Goal: Check status: Check status

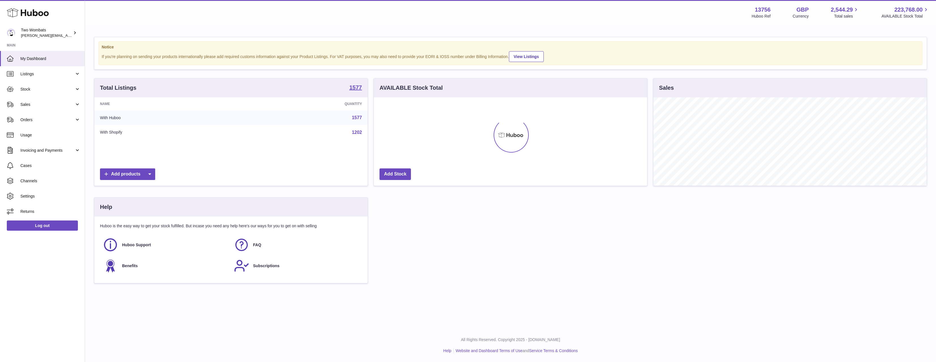
scroll to position [88, 273]
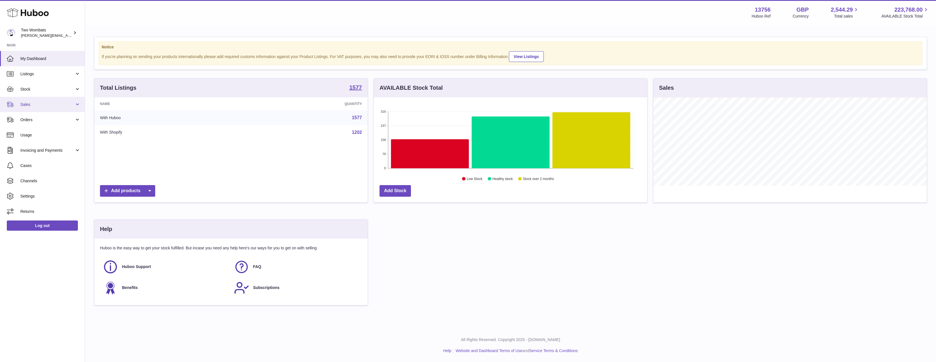
click at [39, 104] on span "Sales" at bounding box center [47, 104] width 54 height 5
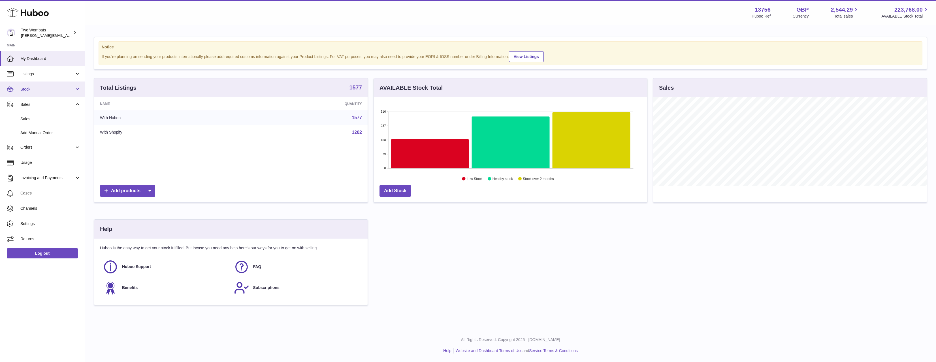
click at [45, 89] on span "Stock" at bounding box center [47, 89] width 54 height 5
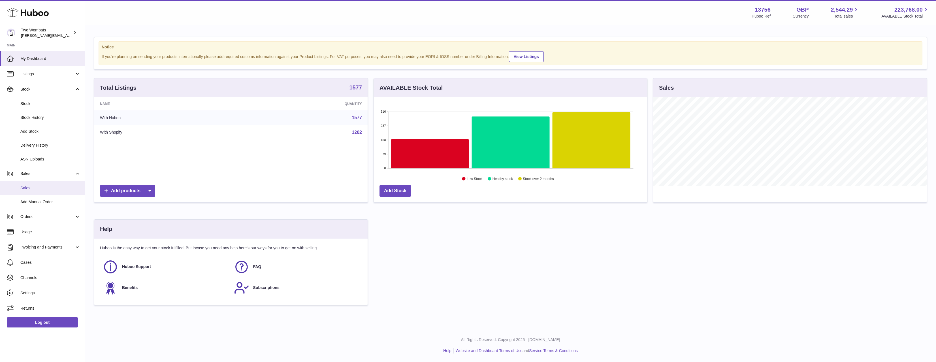
click at [37, 190] on span "Sales" at bounding box center [50, 187] width 60 height 5
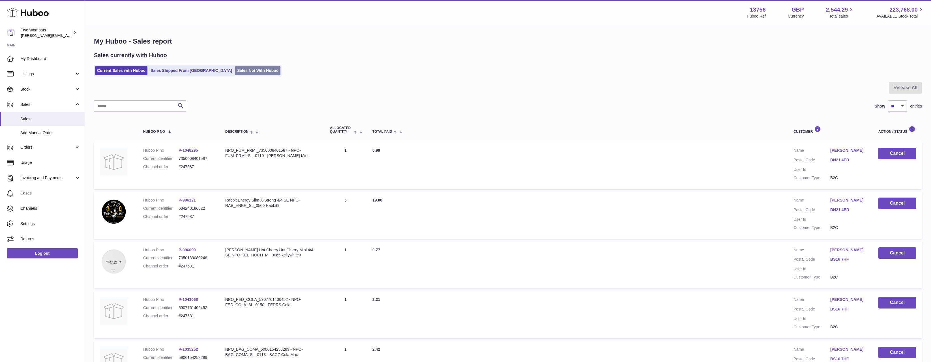
click at [235, 75] on link "Sales Not With Huboo" at bounding box center [257, 70] width 45 height 9
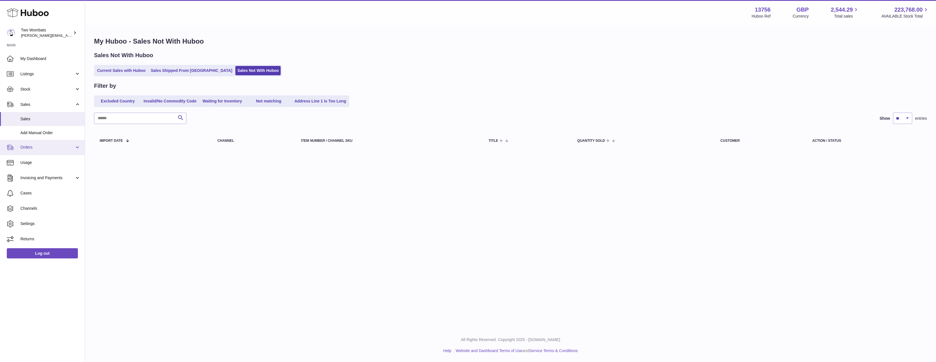
click at [19, 149] on link "Orders" at bounding box center [42, 147] width 85 height 15
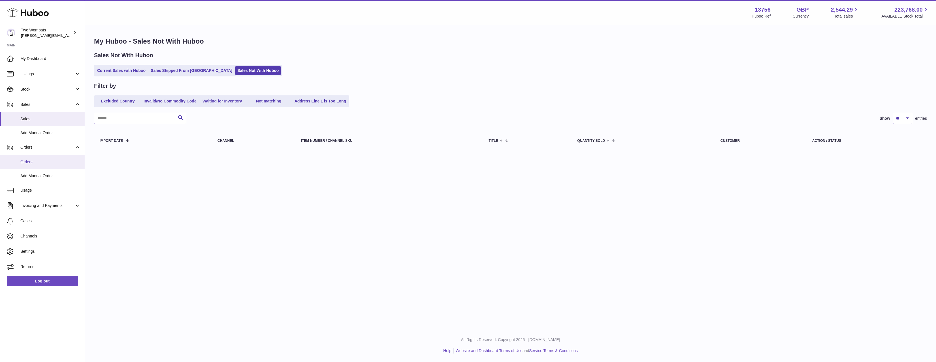
click at [23, 165] on link "Orders" at bounding box center [42, 162] width 85 height 14
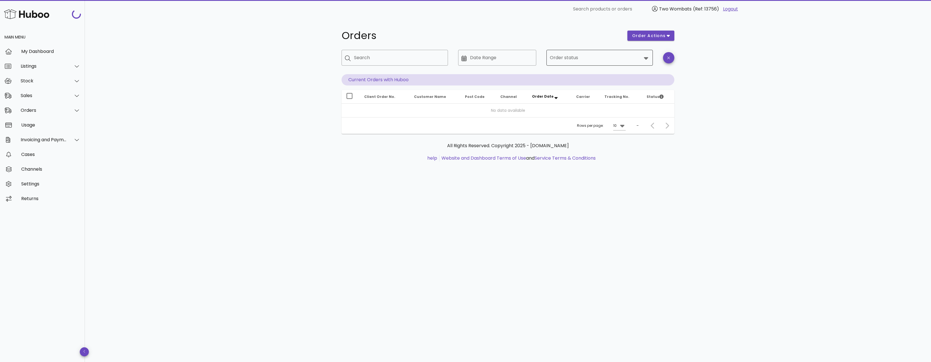
click at [612, 61] on input "Order status" at bounding box center [596, 57] width 92 height 9
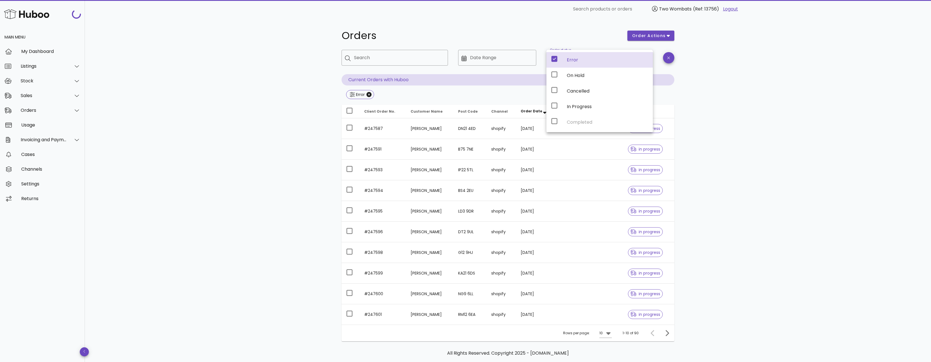
click at [798, 139] on div "Orders order actions ​ Search ​ Date Range ​ Order status Error Current Orders …" at bounding box center [508, 202] width 847 height 369
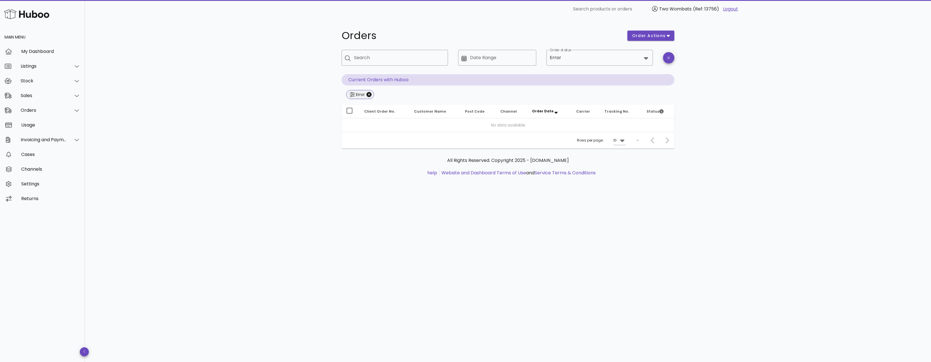
click at [372, 97] on span "Error" at bounding box center [360, 94] width 28 height 9
click at [371, 95] on icon "Close" at bounding box center [369, 94] width 5 height 5
click at [570, 61] on input "Order status" at bounding box center [602, 57] width 79 height 9
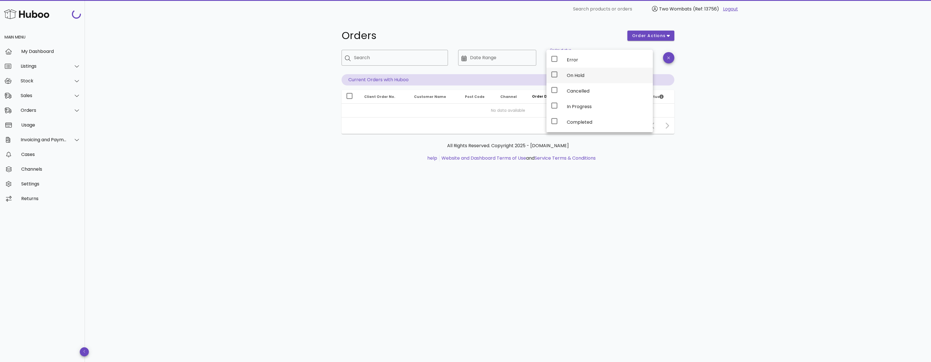
click at [569, 72] on div "On Hold" at bounding box center [608, 75] width 82 height 12
click at [817, 82] on div "Orders order actions ​ Search ​ Date Range ​ Order status On Hold Current Order…" at bounding box center [508, 190] width 847 height 344
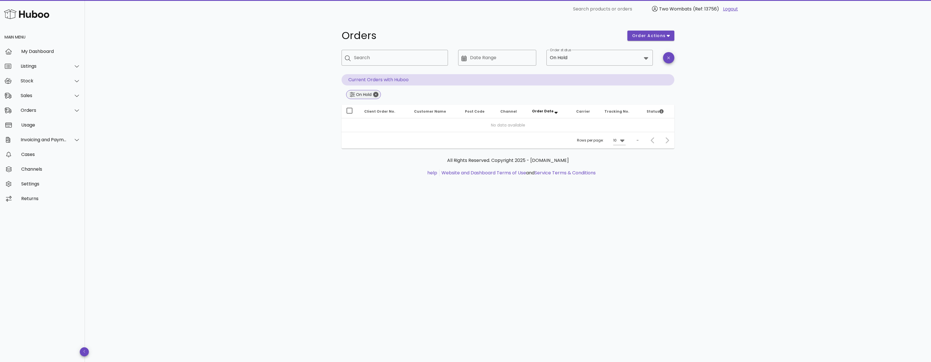
click at [378, 94] on icon "Close" at bounding box center [375, 94] width 5 height 5
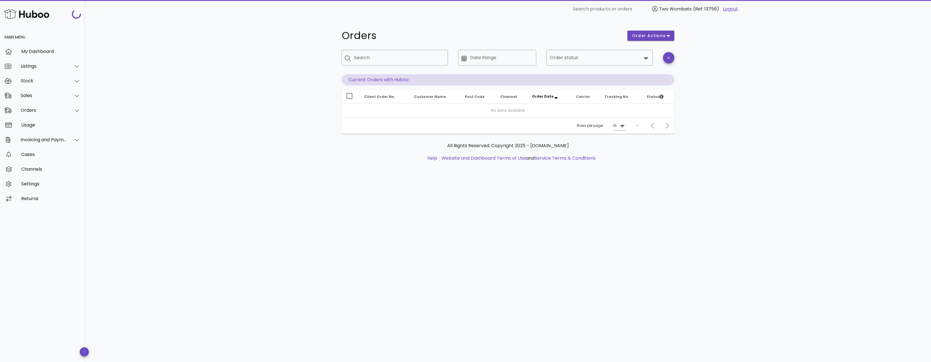
click at [287, 99] on div "Orders order actions ​ Search ​ Date Range ​ Order status Current Orders with H…" at bounding box center [508, 190] width 847 height 344
